Goal: Navigation & Orientation: Find specific page/section

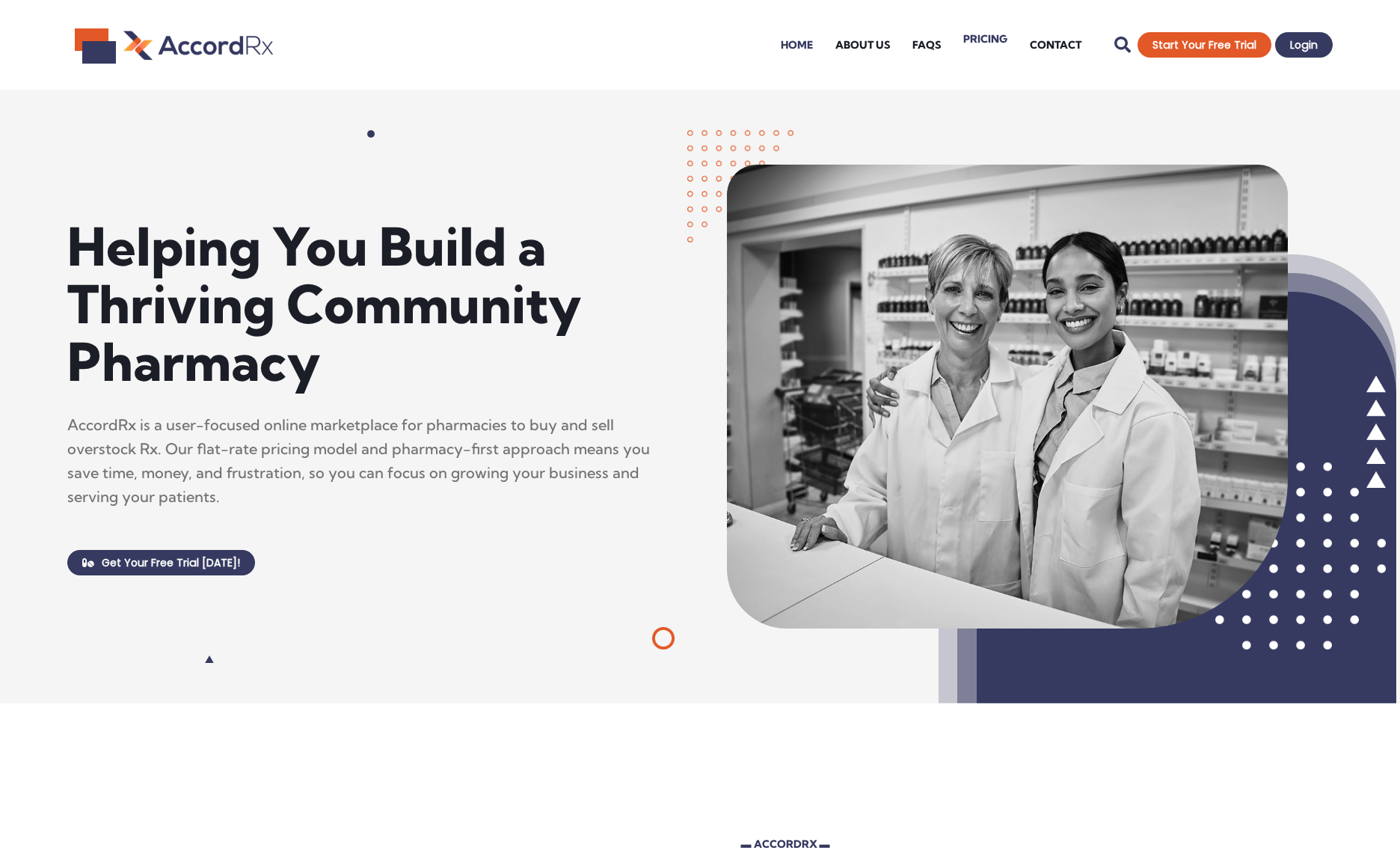
click at [993, 42] on link "Pricing" at bounding box center [985, 38] width 67 height 60
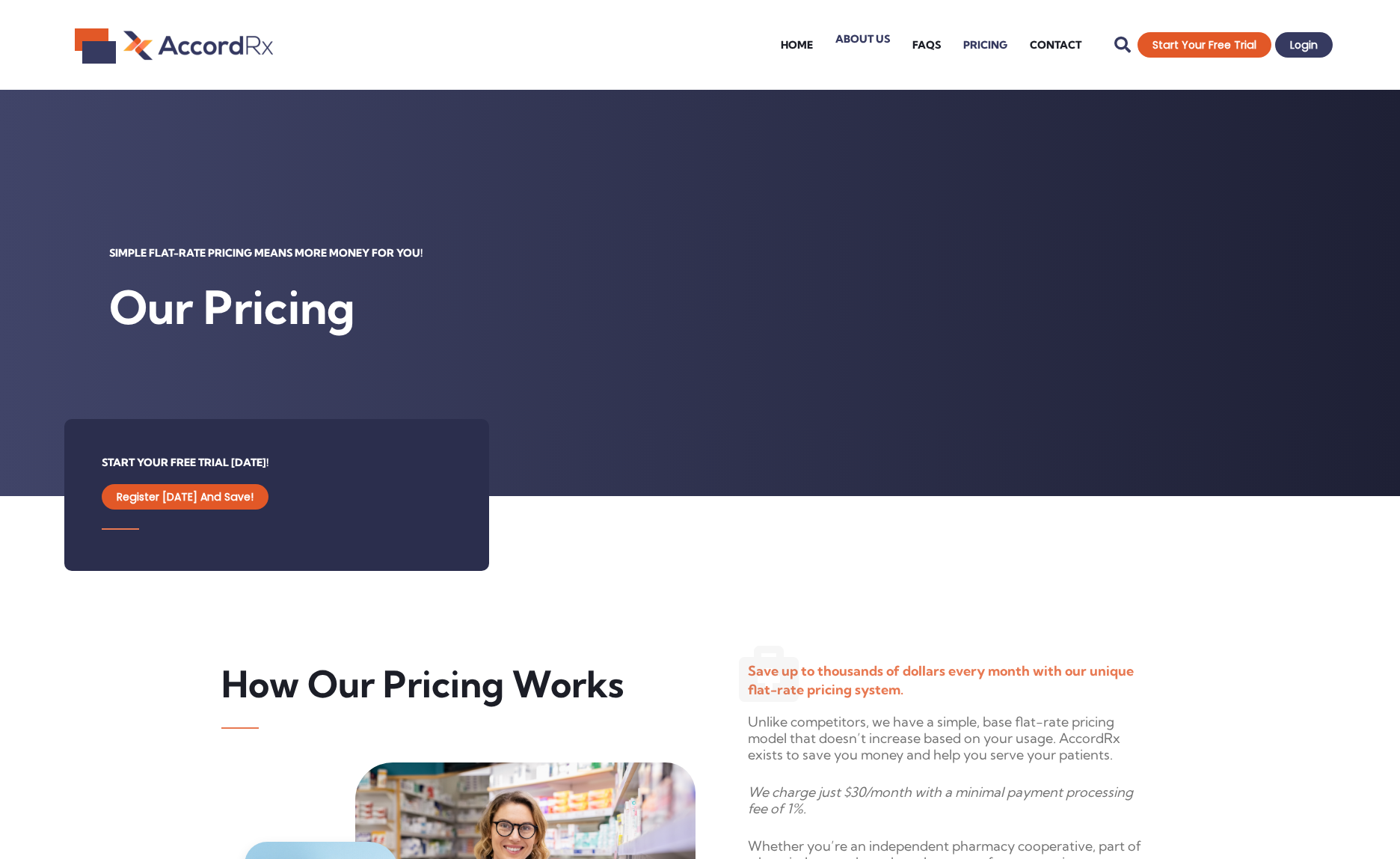
click at [858, 42] on link "About Us" at bounding box center [863, 38] width 77 height 60
